Goal: Check status: Check status

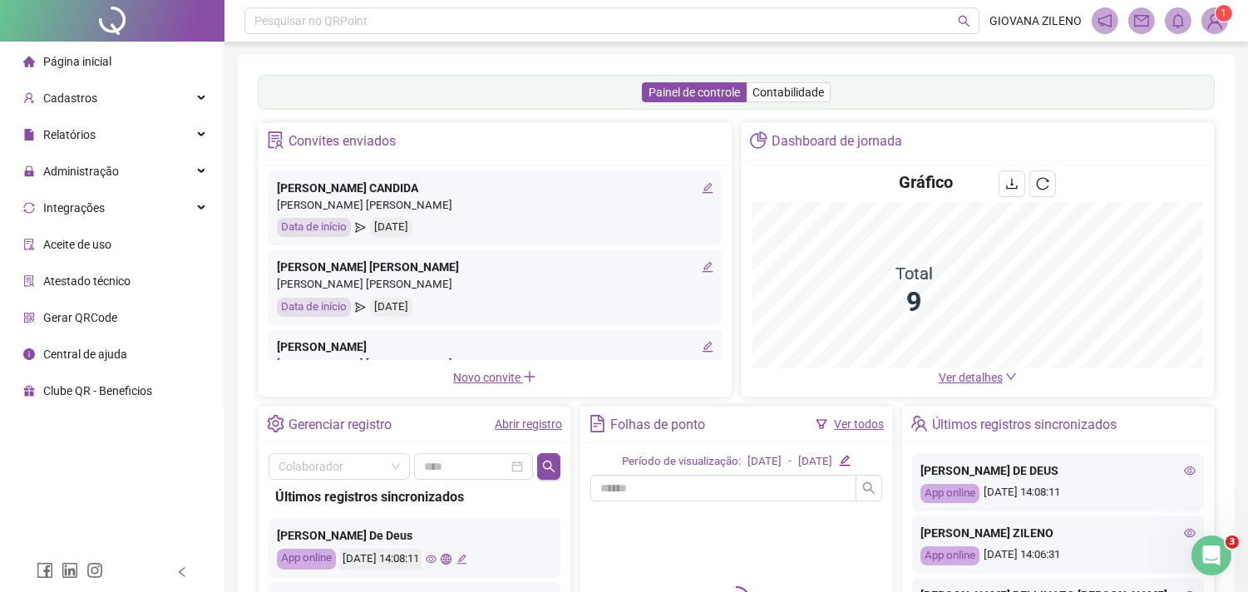
click at [526, 430] on link "Abrir registro" at bounding box center [528, 423] width 67 height 13
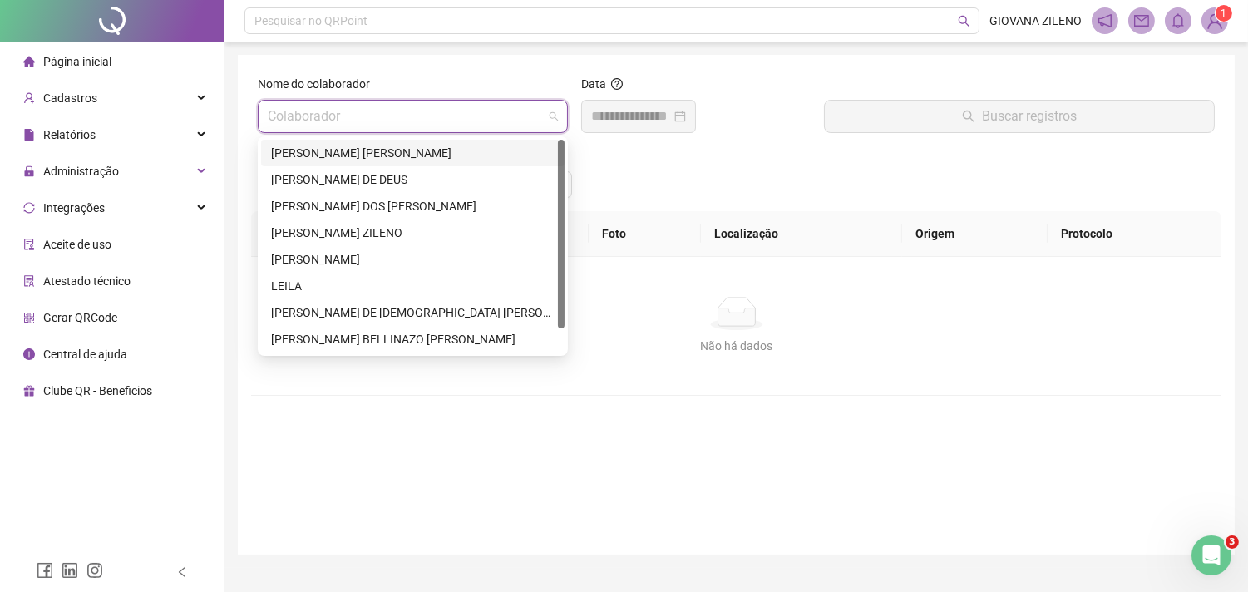
click at [489, 110] on input "search" at bounding box center [405, 117] width 275 height 32
click at [486, 175] on div "[PERSON_NAME] DE DEUS" at bounding box center [413, 179] width 284 height 18
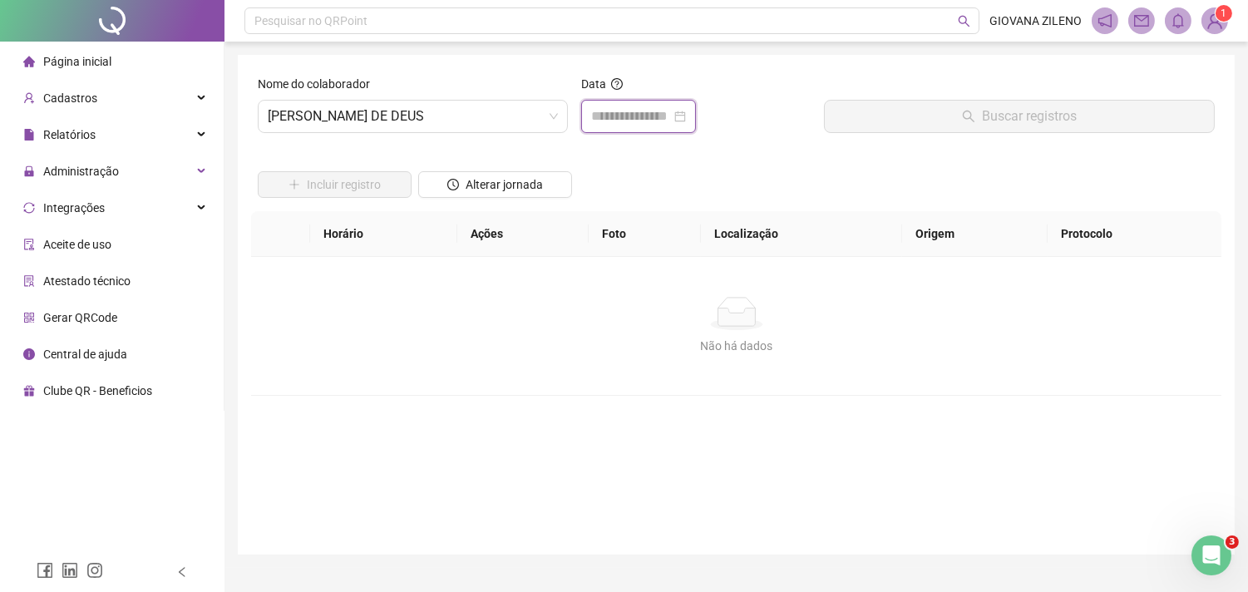
click at [671, 116] on input at bounding box center [631, 116] width 80 height 20
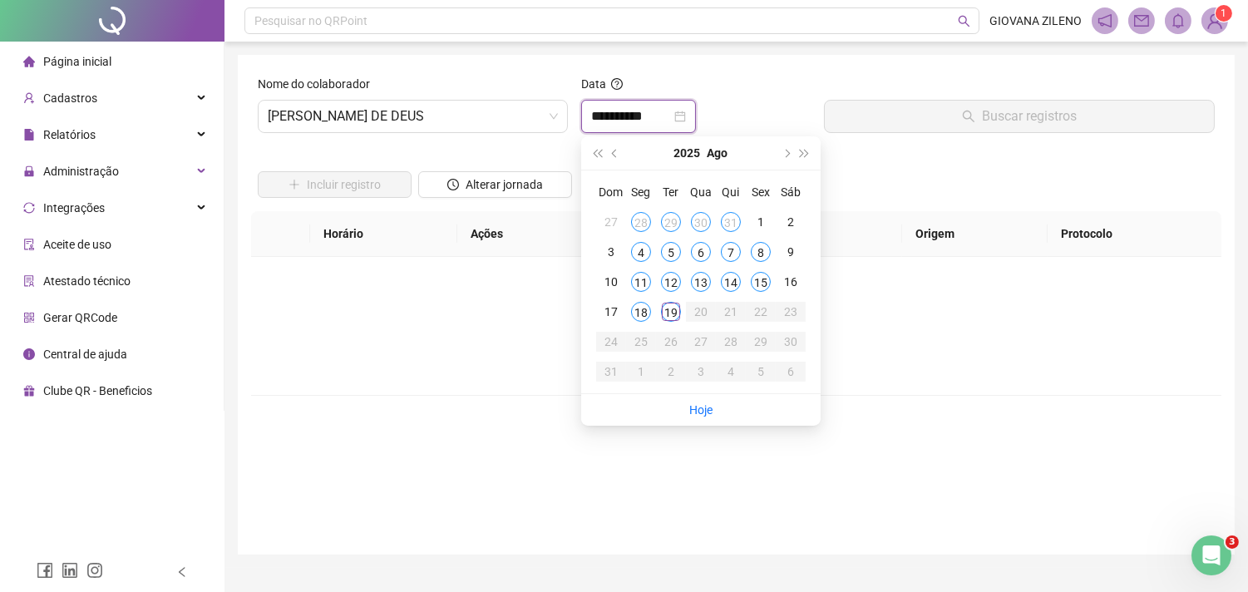
type input "**********"
click at [671, 313] on div "19" at bounding box center [671, 312] width 20 height 20
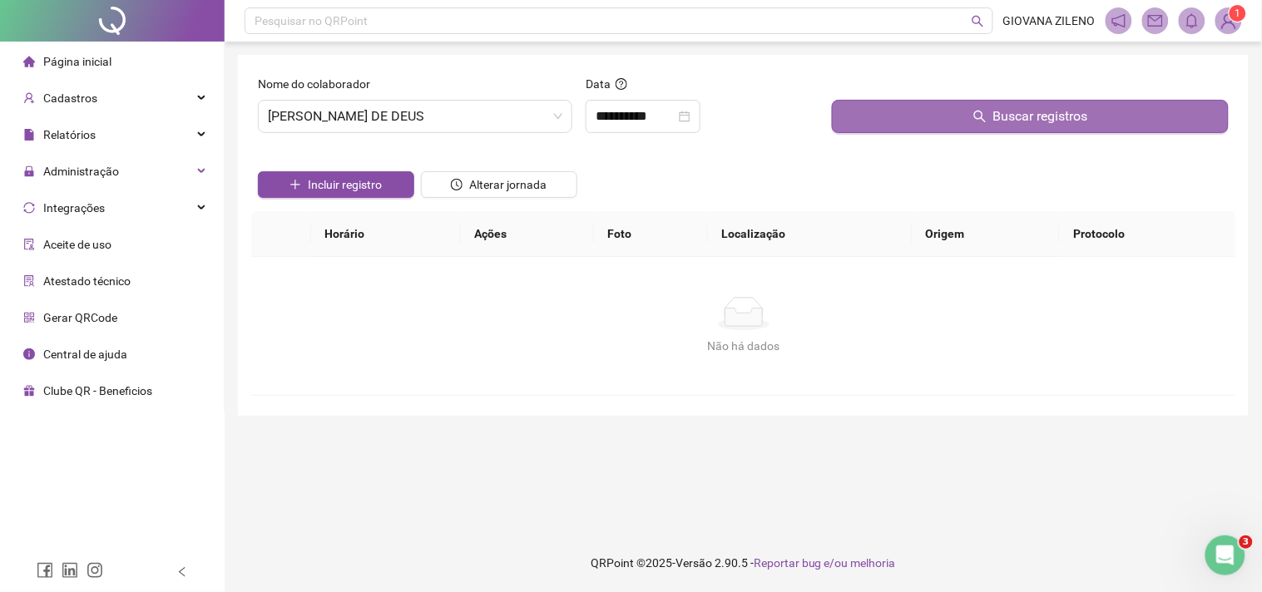
click at [994, 113] on span "Buscar registros" at bounding box center [1040, 116] width 95 height 20
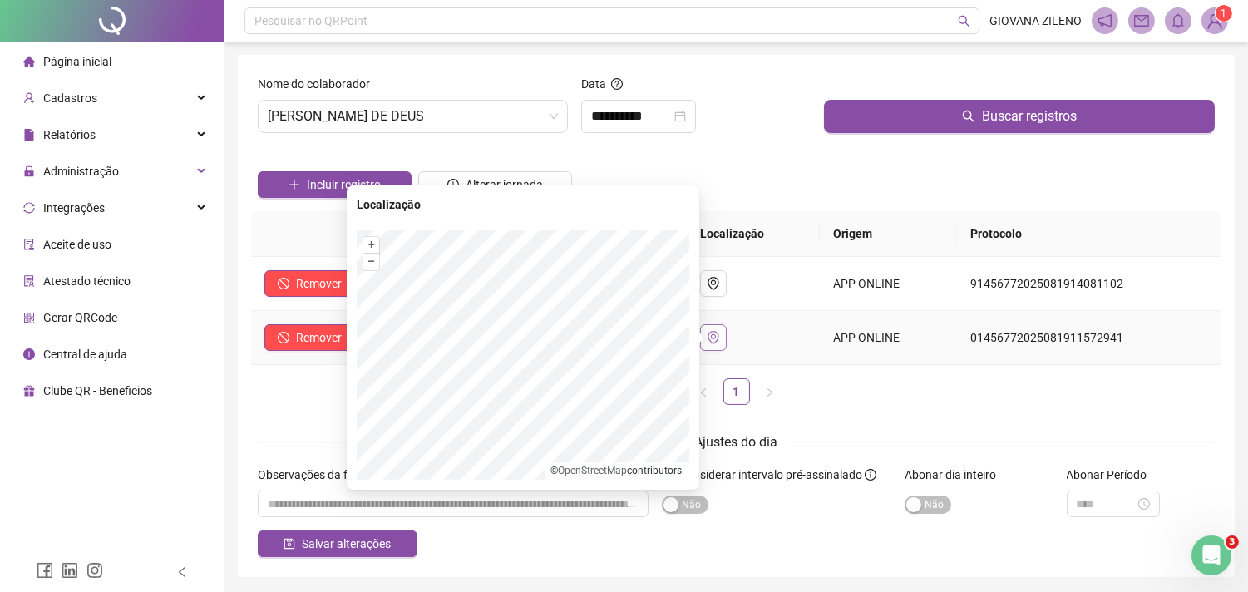
click at [718, 338] on icon "environment" at bounding box center [713, 337] width 11 height 13
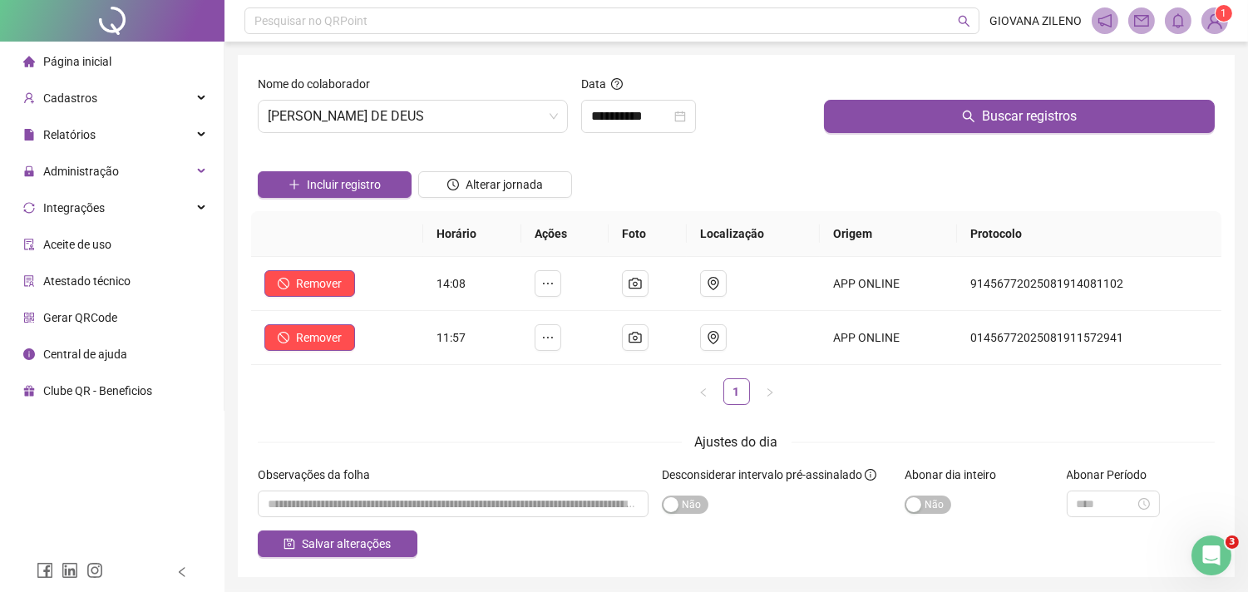
click at [800, 376] on div "Horário Ações Foto Localização Origem Protocolo Remover 14:08 APP ONLINE 914567…" at bounding box center [736, 308] width 970 height 194
click at [641, 333] on icon "camera" at bounding box center [635, 337] width 12 height 11
